Goal: Task Accomplishment & Management: Manage account settings

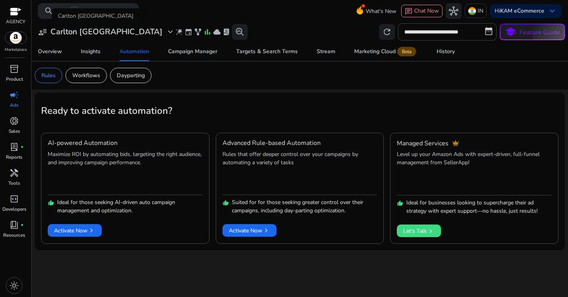
click at [95, 33] on h3 "Carlton [GEOGRAPHIC_DATA]" at bounding box center [106, 31] width 112 height 9
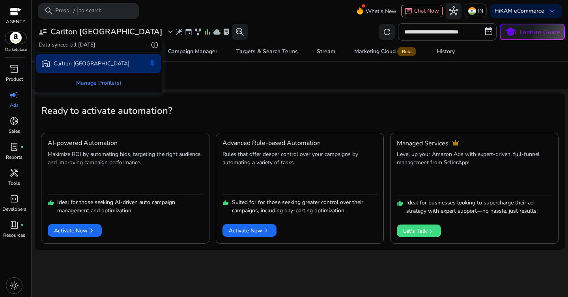
click at [92, 84] on div "Manage Profile(s)" at bounding box center [98, 83] width 126 height 18
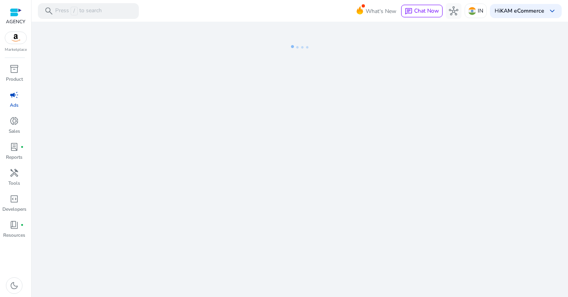
click at [14, 97] on span "campaign" at bounding box center [13, 94] width 9 height 9
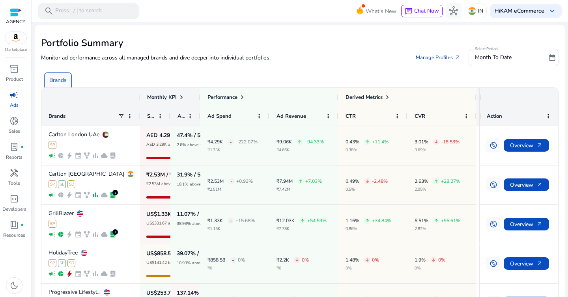
click at [436, 54] on link "Manage Profiles arrow_outward" at bounding box center [438, 57] width 58 height 14
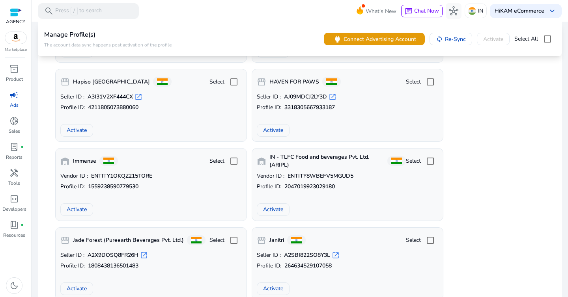
scroll to position [715, 0]
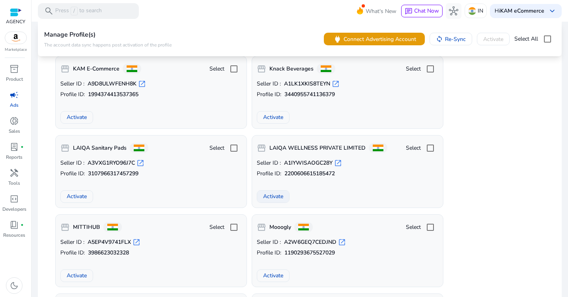
click at [275, 197] on span "Activate" at bounding box center [273, 196] width 20 height 8
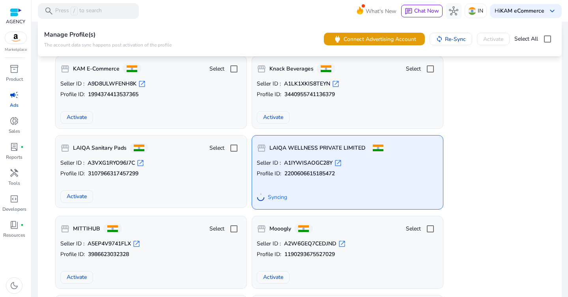
click at [11, 97] on span "campaign" at bounding box center [13, 94] width 9 height 9
